Goal: Information Seeking & Learning: Understand process/instructions

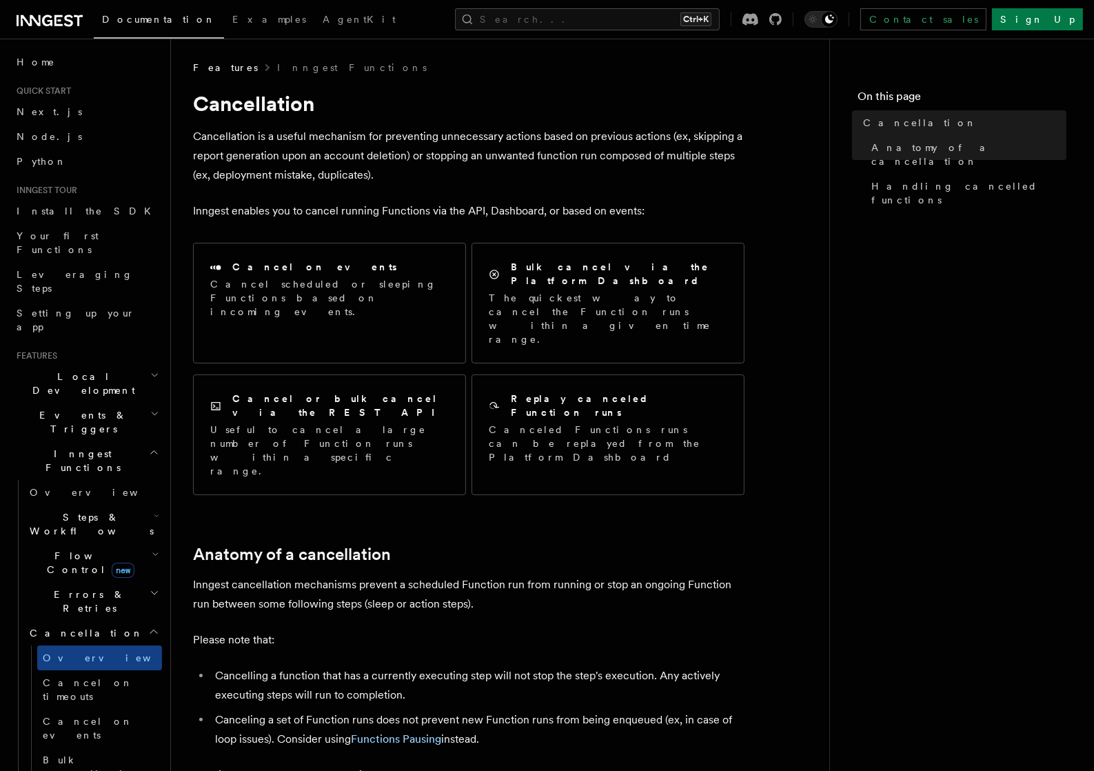
click at [1000, 552] on nav "On this page Cancellation Anatomy of a cancellation Handling cancelled functions" at bounding box center [961, 405] width 265 height 732
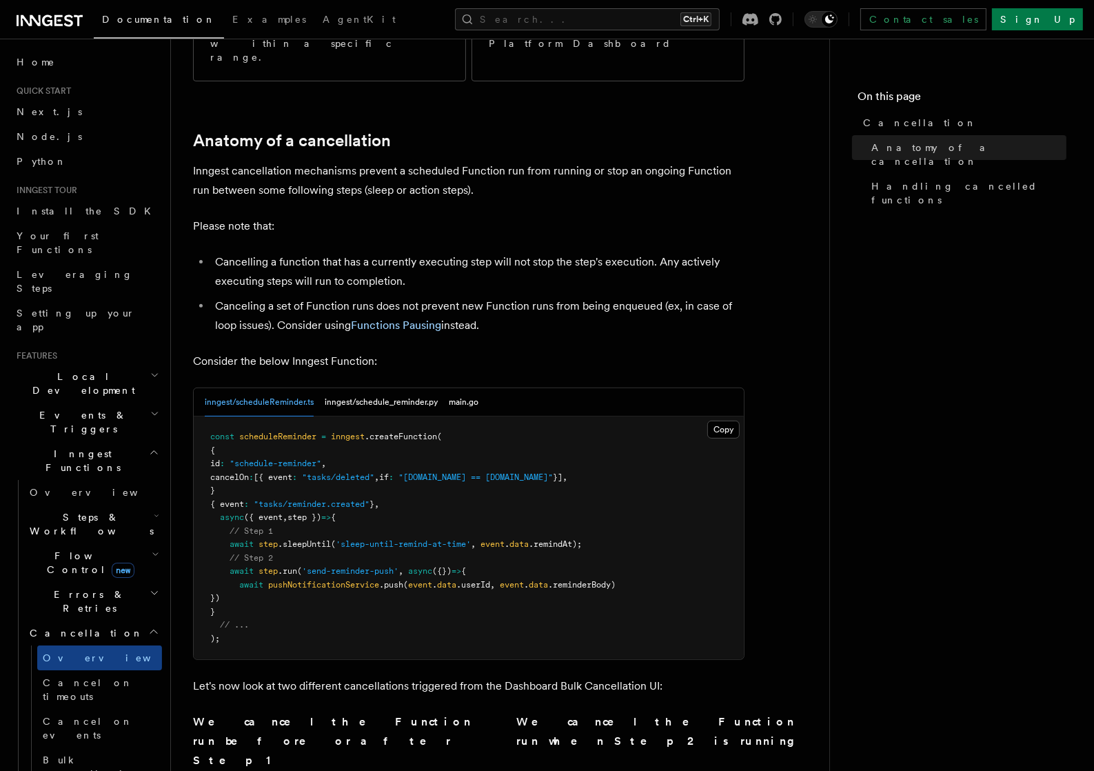
scroll to position [689, 0]
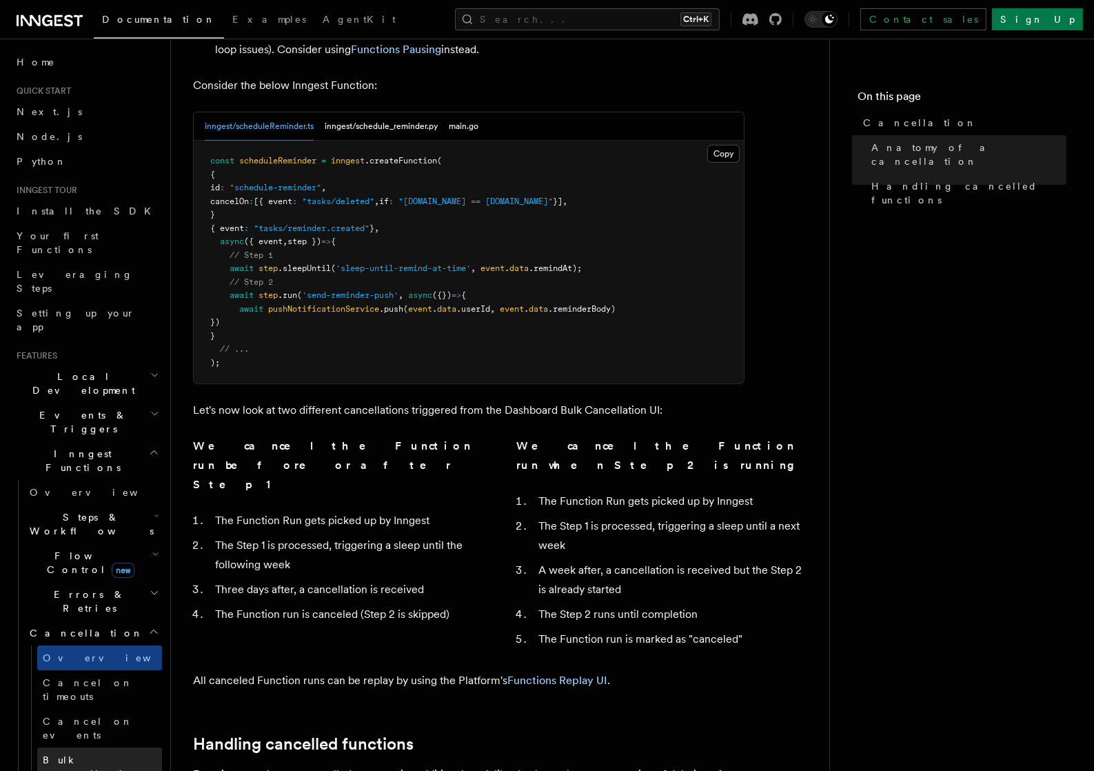
click at [85, 754] on span "Bulk cancellation" at bounding box center [96, 766] width 106 height 25
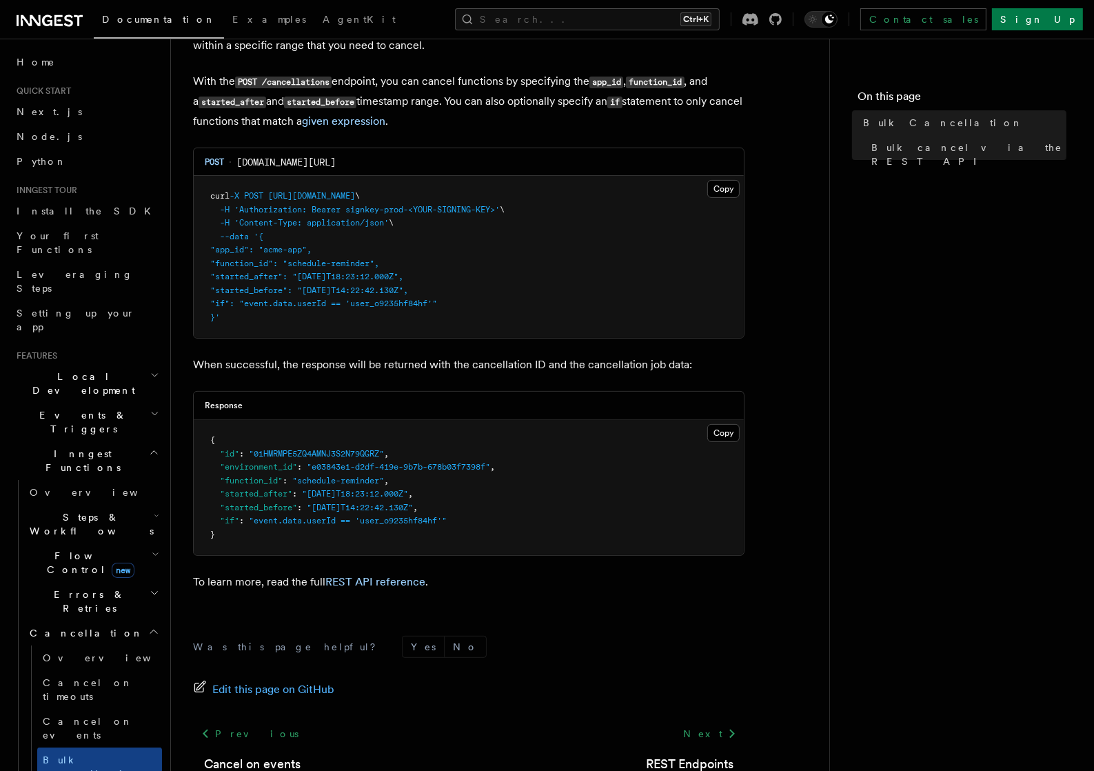
scroll to position [345, 0]
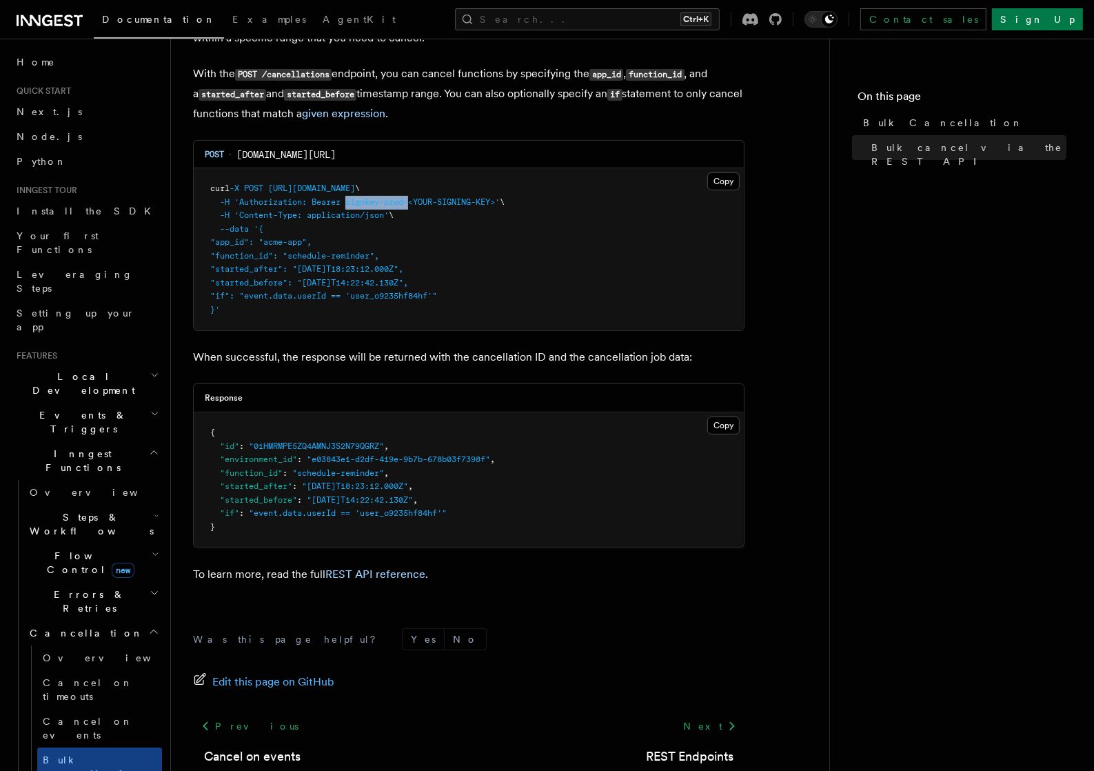
drag, startPoint x: 349, startPoint y: 200, endPoint x: 414, endPoint y: 204, distance: 64.9
click at [414, 204] on span "'Authorization: Bearer signkey-prod-<YOUR-SIGNING-KEY>'" at bounding box center [366, 202] width 265 height 10
copy span "signkey-prod-"
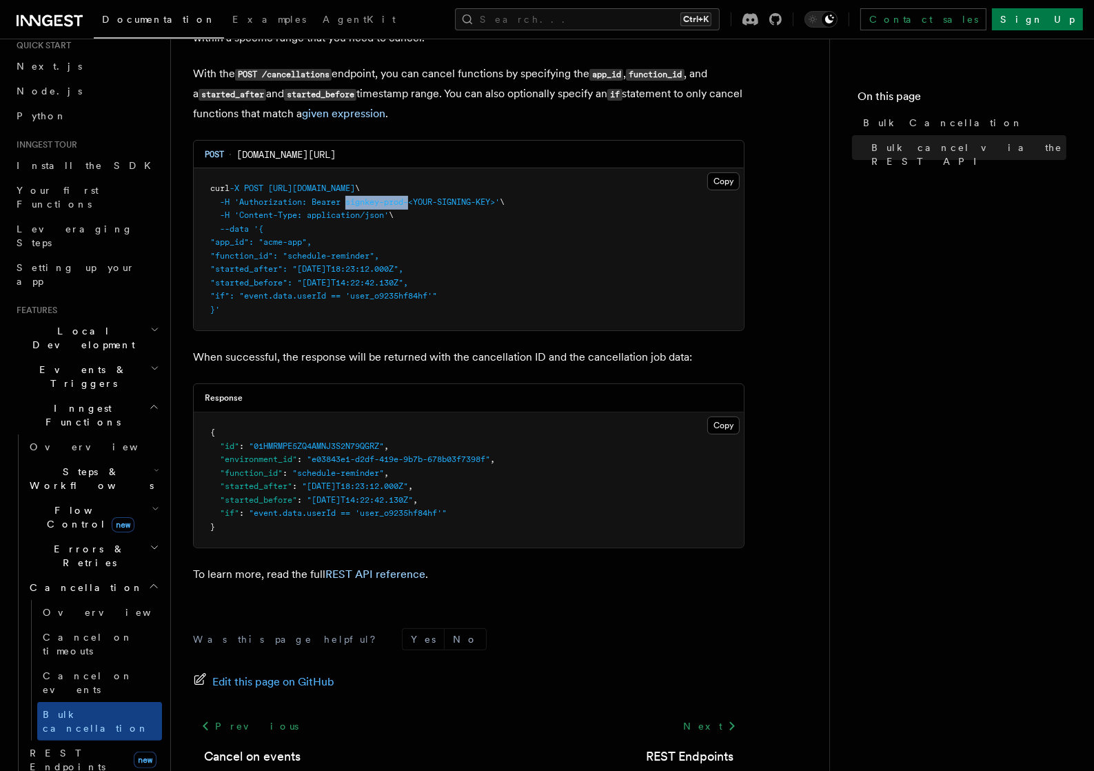
scroll to position [138, 0]
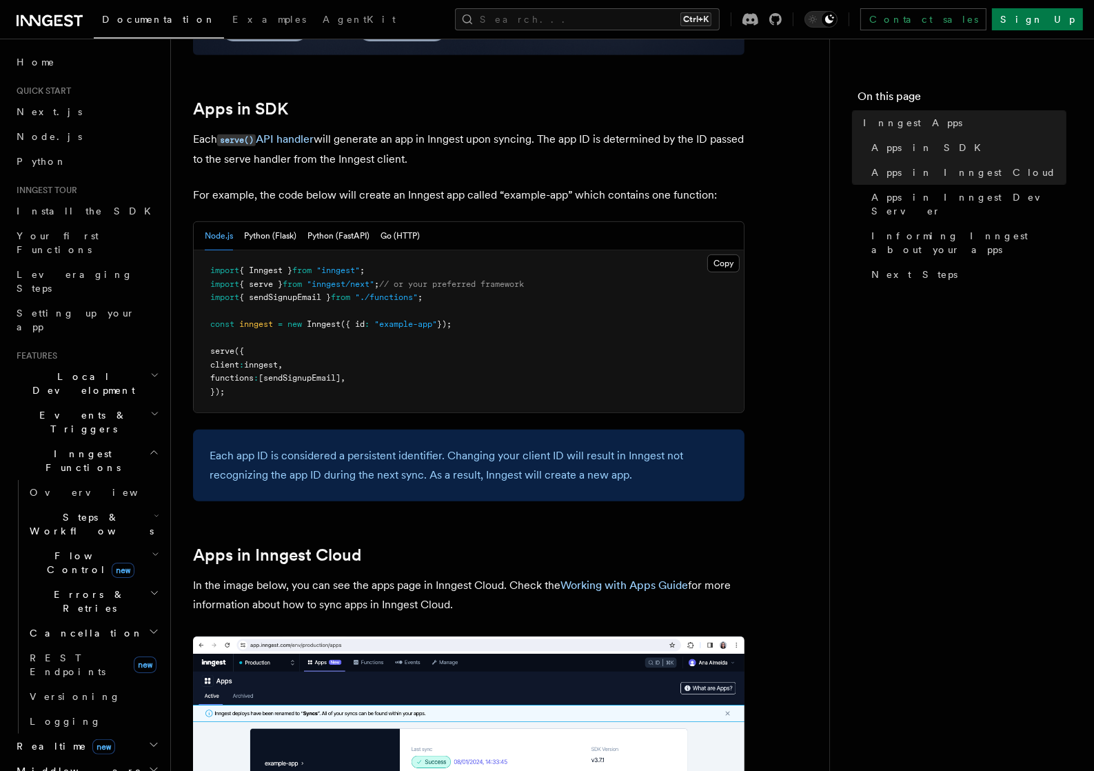
scroll to position [689, 0]
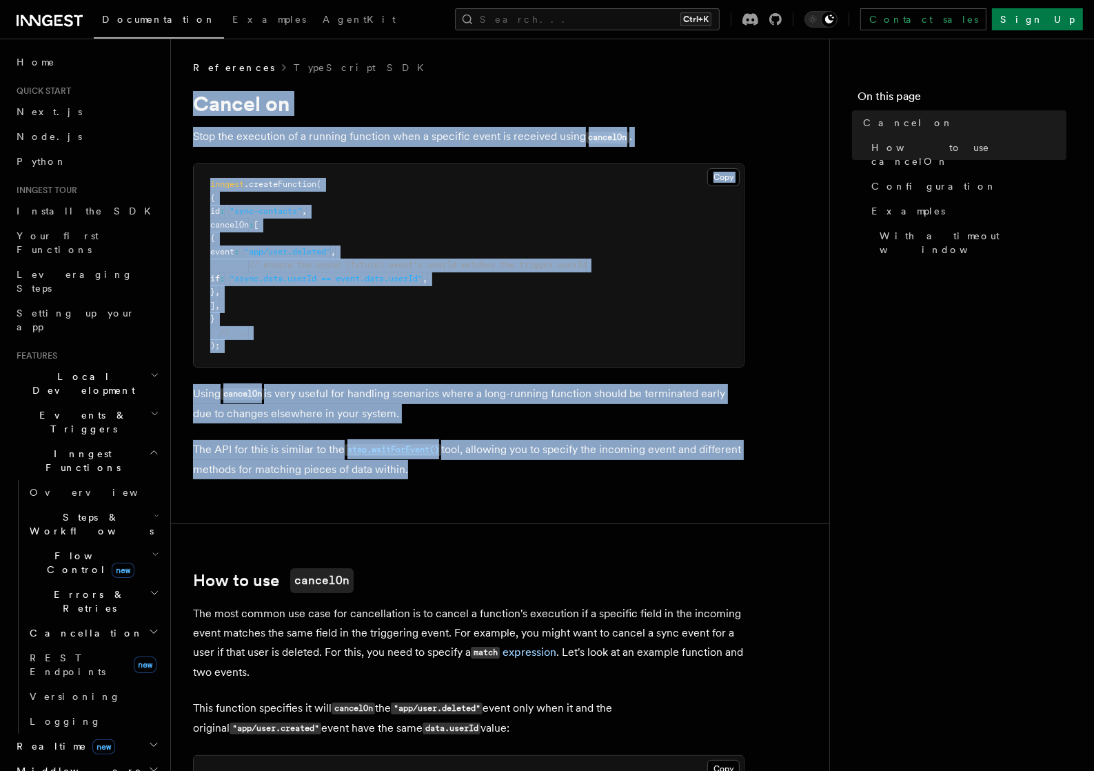
drag, startPoint x: 485, startPoint y: 487, endPoint x: 179, endPoint y: 108, distance: 487.7
copy article "Cancel on Stop the execution of a running function when a specific event is rec…"
click at [544, 212] on pre "inngest .createFunction ( { id : "sync-contacts" , cancelOn : [ { event : "app/…" at bounding box center [469, 265] width 550 height 203
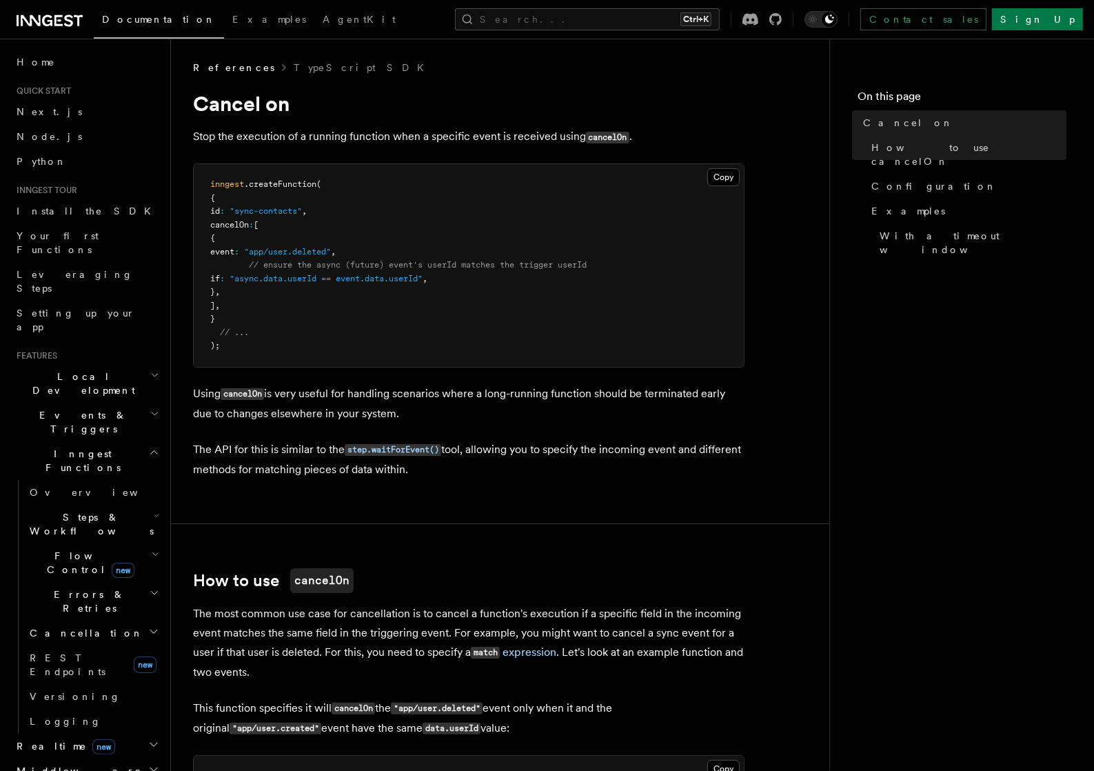
drag, startPoint x: 920, startPoint y: 376, endPoint x: 895, endPoint y: 356, distance: 32.0
click at [913, 389] on nav "On this page Cancel on How to use cancelOn Configuration Examples With a timeou…" at bounding box center [961, 405] width 265 height 732
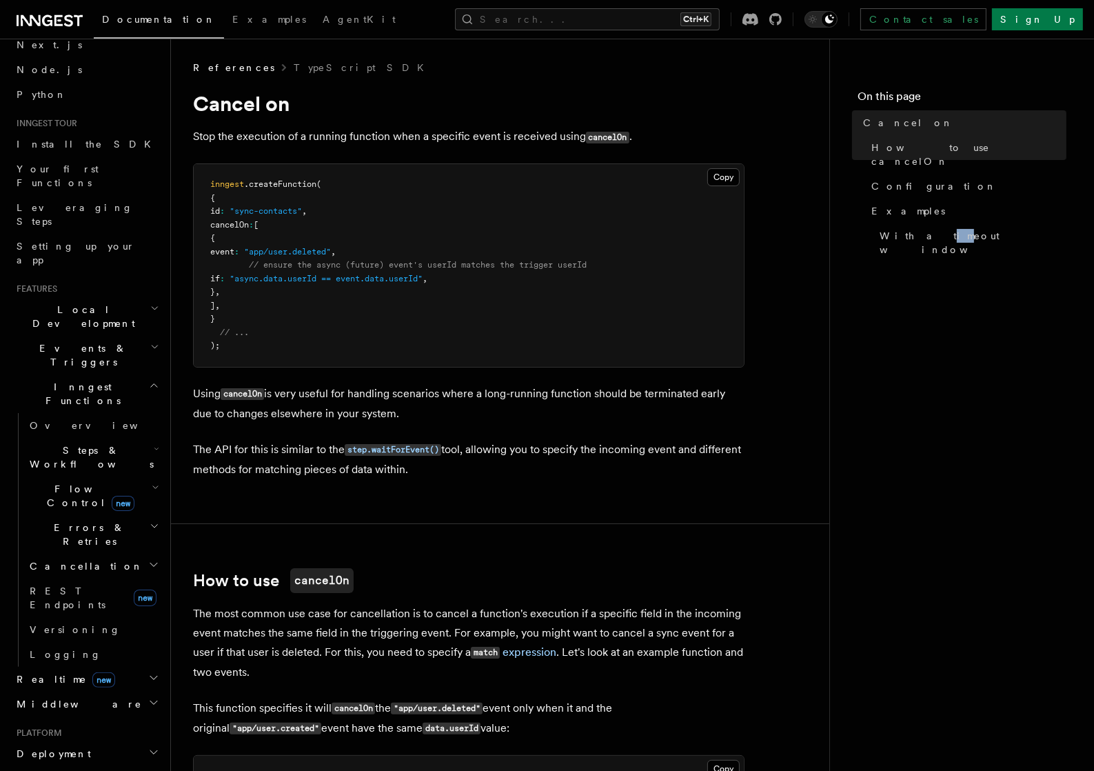
scroll to position [69, 0]
click at [103, 513] on h2 "Errors & Retries" at bounding box center [93, 532] width 138 height 39
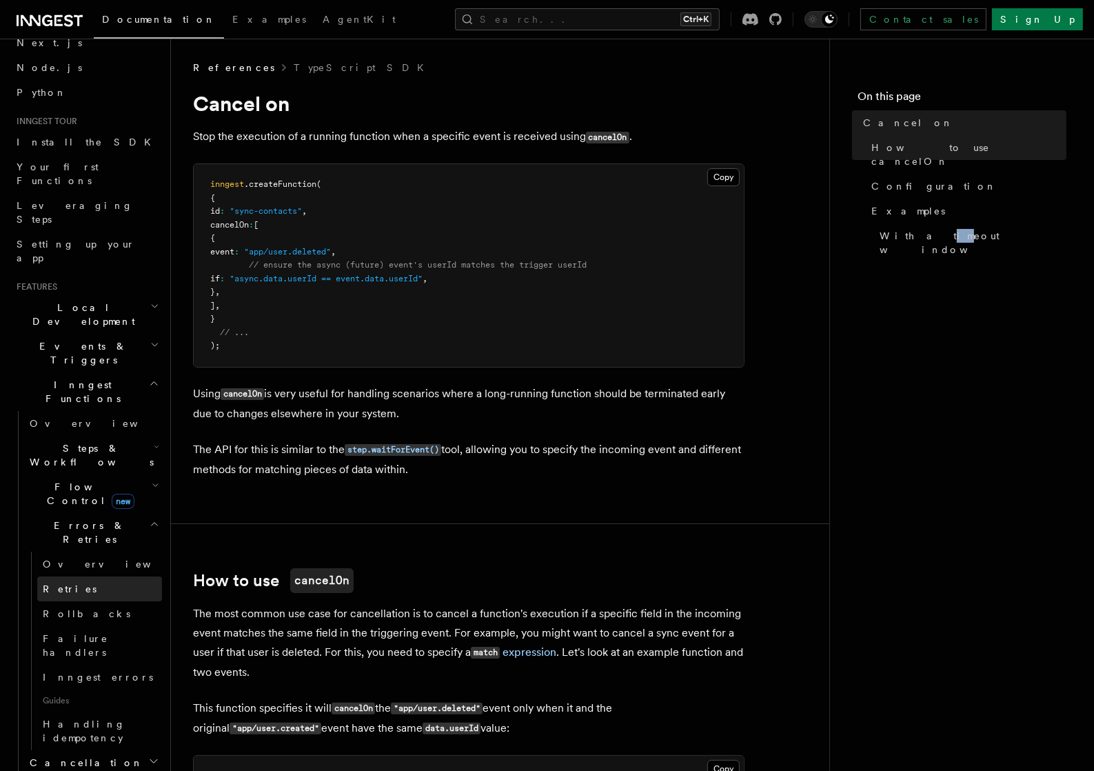
click at [72, 576] on link "Retries" at bounding box center [99, 588] width 125 height 25
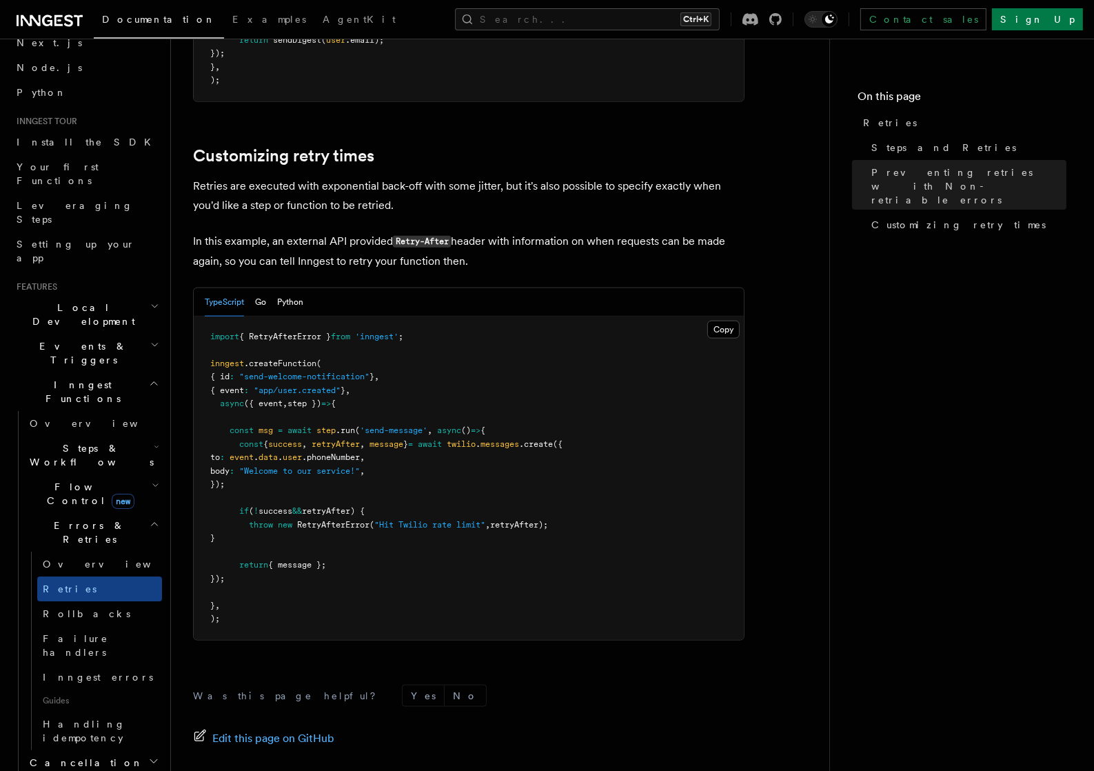
scroll to position [1723, 0]
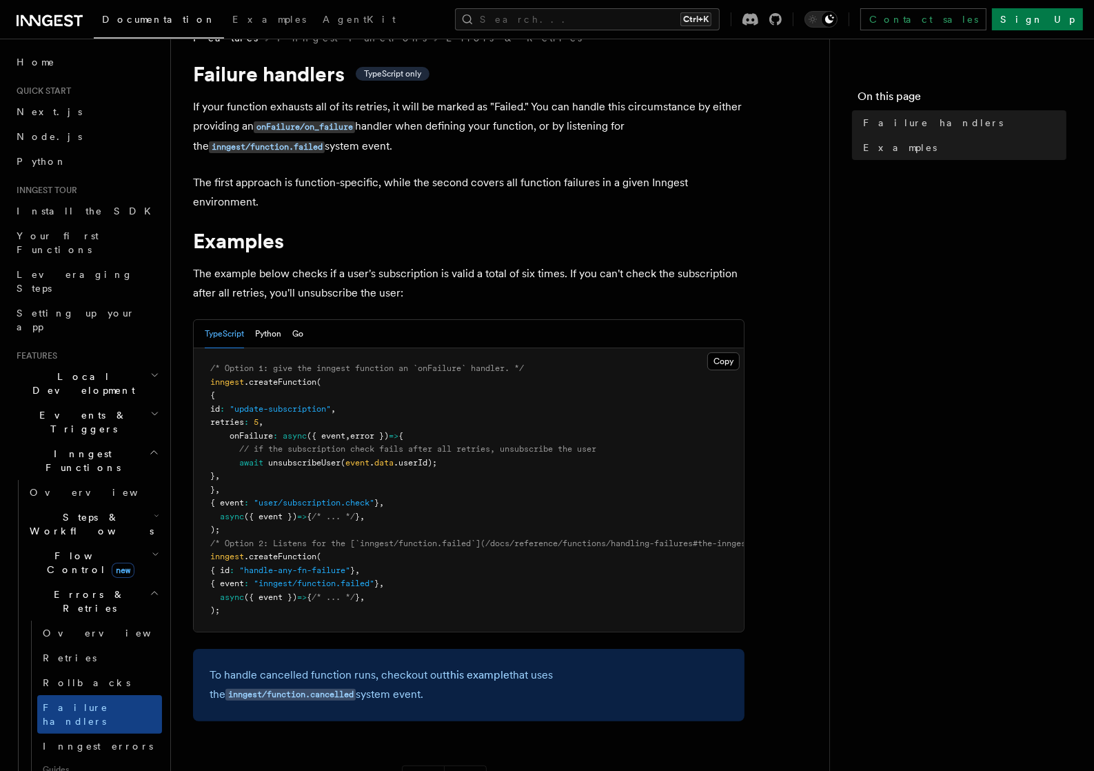
scroll to position [69, 0]
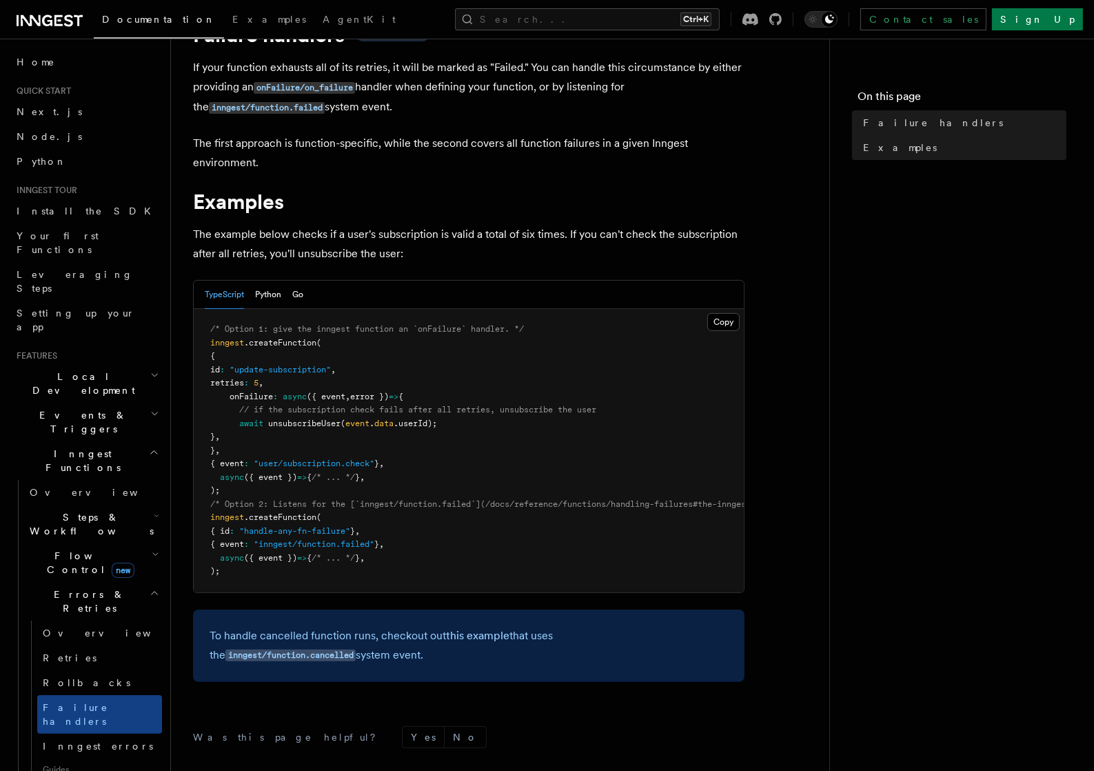
click at [758, 77] on article "Features Inngest Functions Errors & Retries Failure handlers TypeScript only If…" at bounding box center [500, 474] width 614 height 964
